Goal: Task Accomplishment & Management: Manage account settings

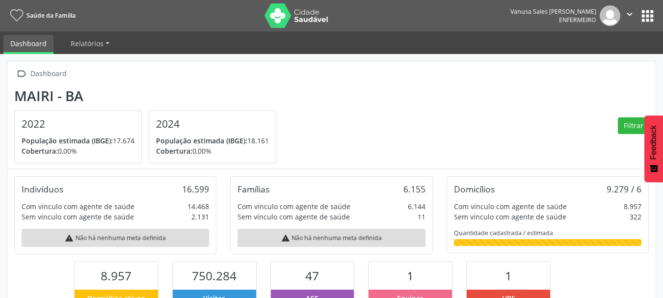
click at [630, 15] on icon "" at bounding box center [629, 14] width 11 height 11
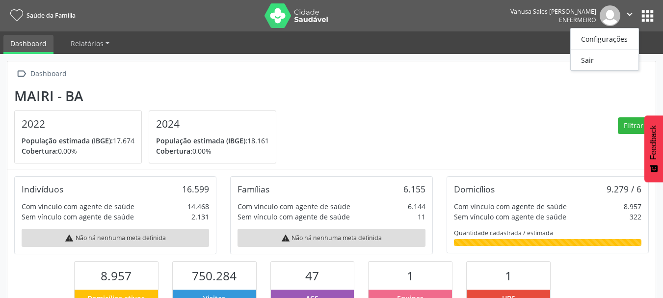
click at [643, 14] on button "apps" at bounding box center [647, 15] width 17 height 17
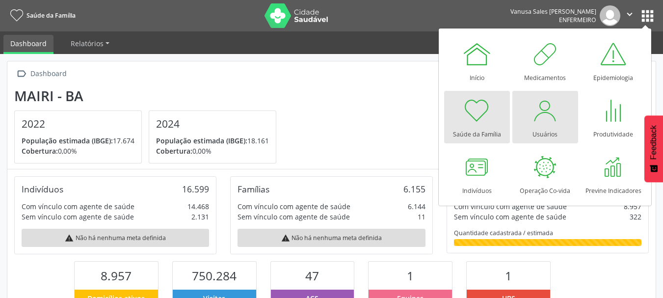
click at [536, 121] on div at bounding box center [544, 110] width 29 height 29
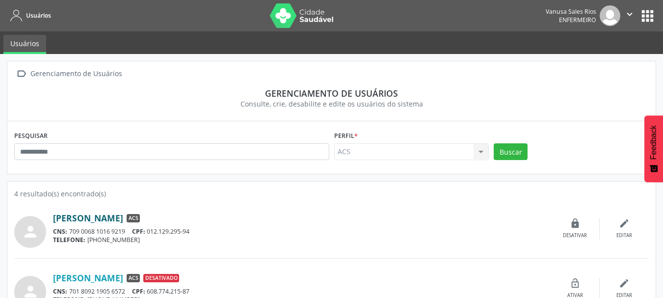
click at [112, 218] on link "Elismario Santana da Silva" at bounding box center [88, 217] width 70 height 11
click at [628, 14] on icon "" at bounding box center [629, 14] width 11 height 11
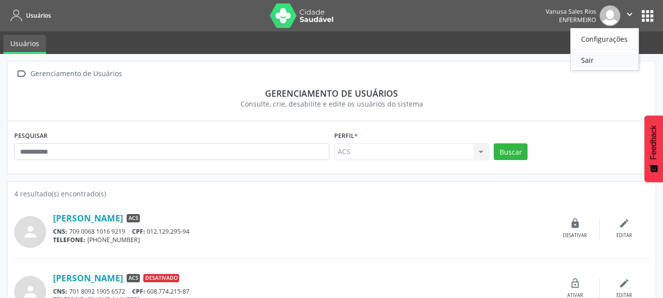
click at [603, 60] on link "Sair" at bounding box center [605, 60] width 68 height 14
